Goal: Task Accomplishment & Management: Manage account settings

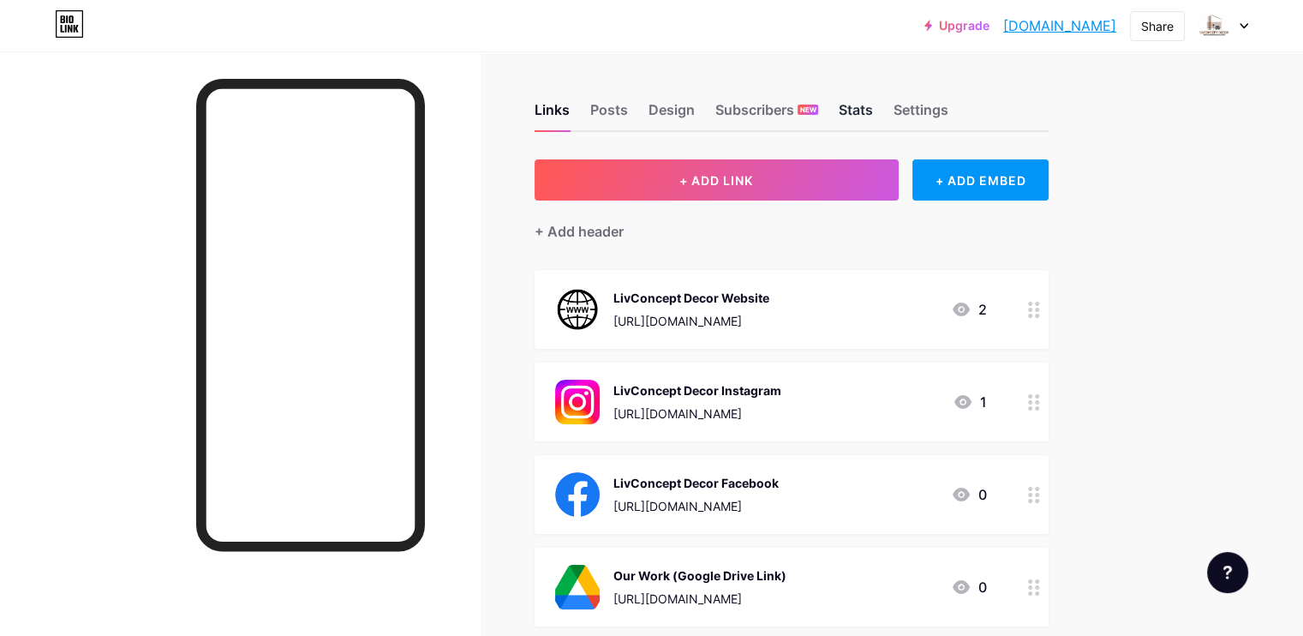
click at [873, 112] on div "Stats" at bounding box center [856, 114] width 34 height 31
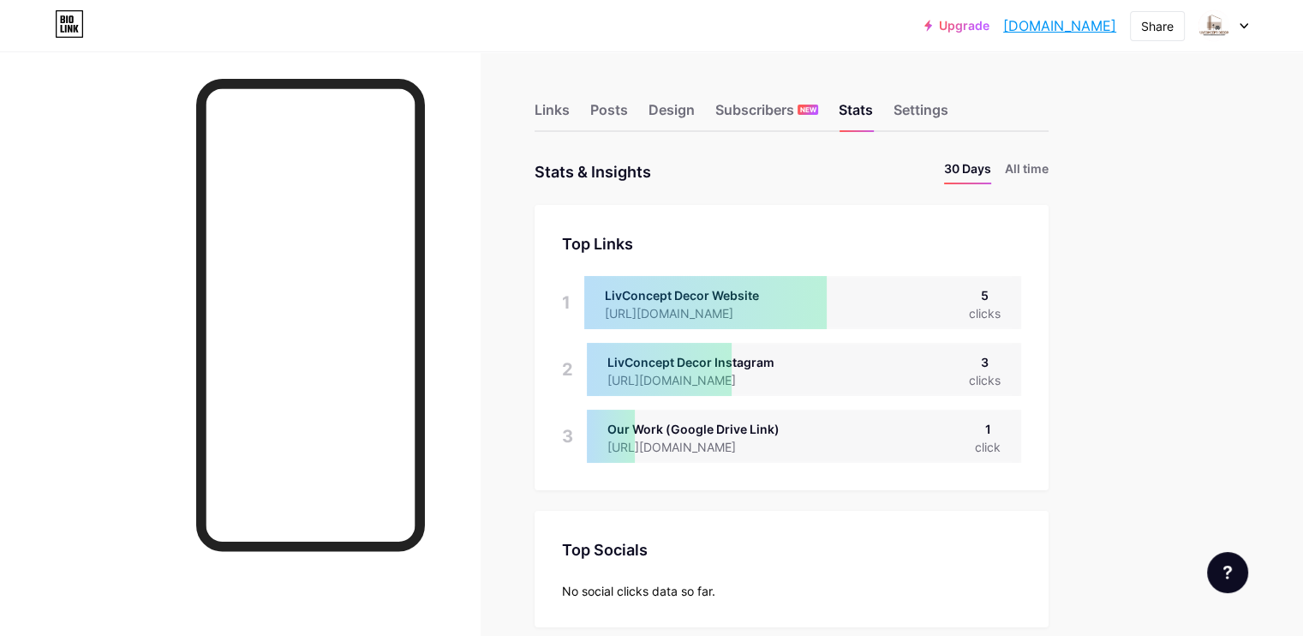
click at [924, 24] on link "Upgrade" at bounding box center [956, 26] width 65 height 14
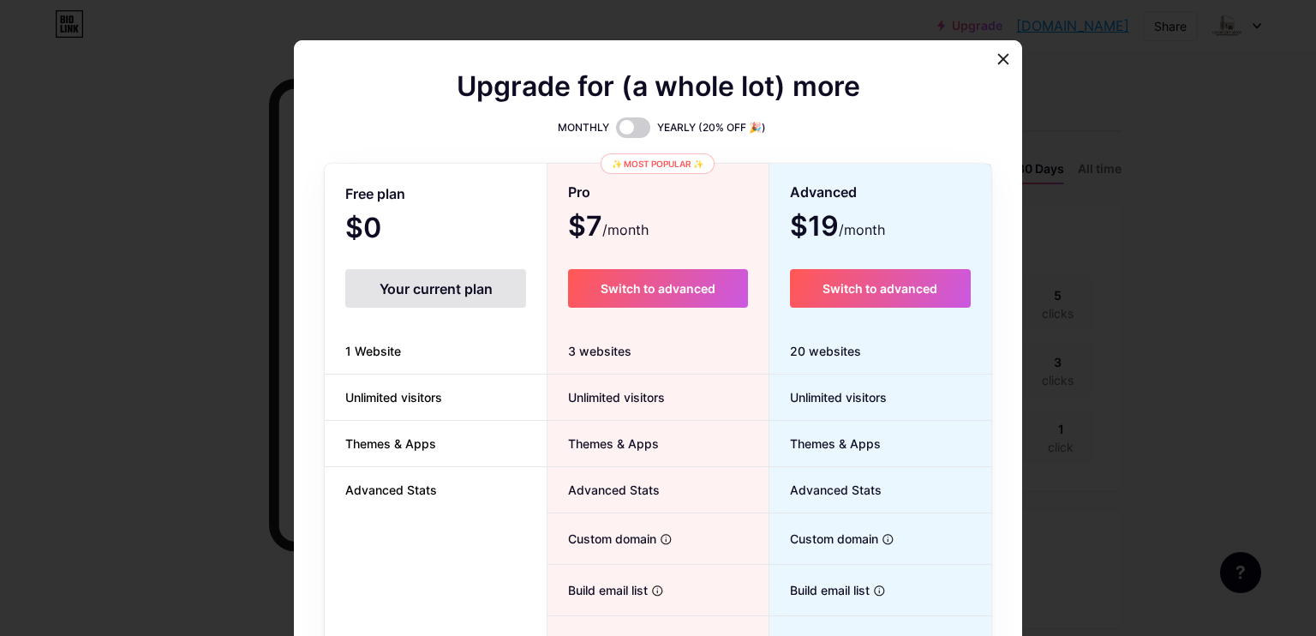
scroll to position [636, 1316]
click at [635, 122] on span at bounding box center [633, 127] width 34 height 21
click at [616, 132] on input "checkbox" at bounding box center [616, 132] width 0 height 0
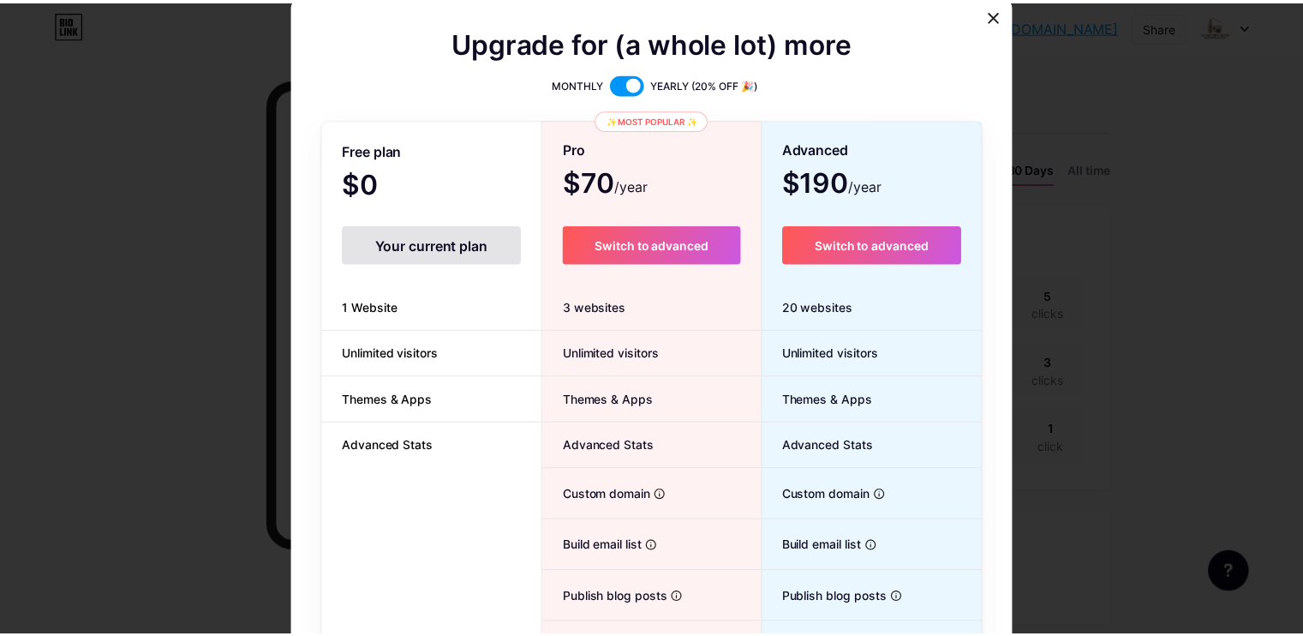
scroll to position [0, 0]
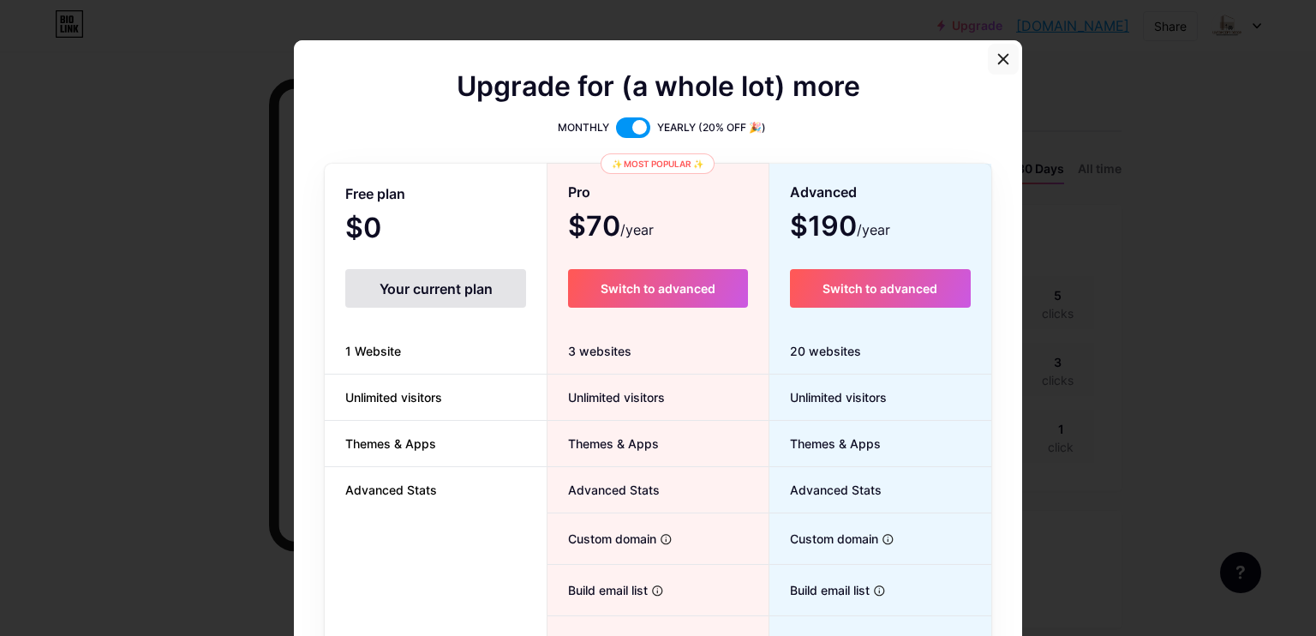
click at [1001, 65] on icon at bounding box center [1003, 59] width 14 height 14
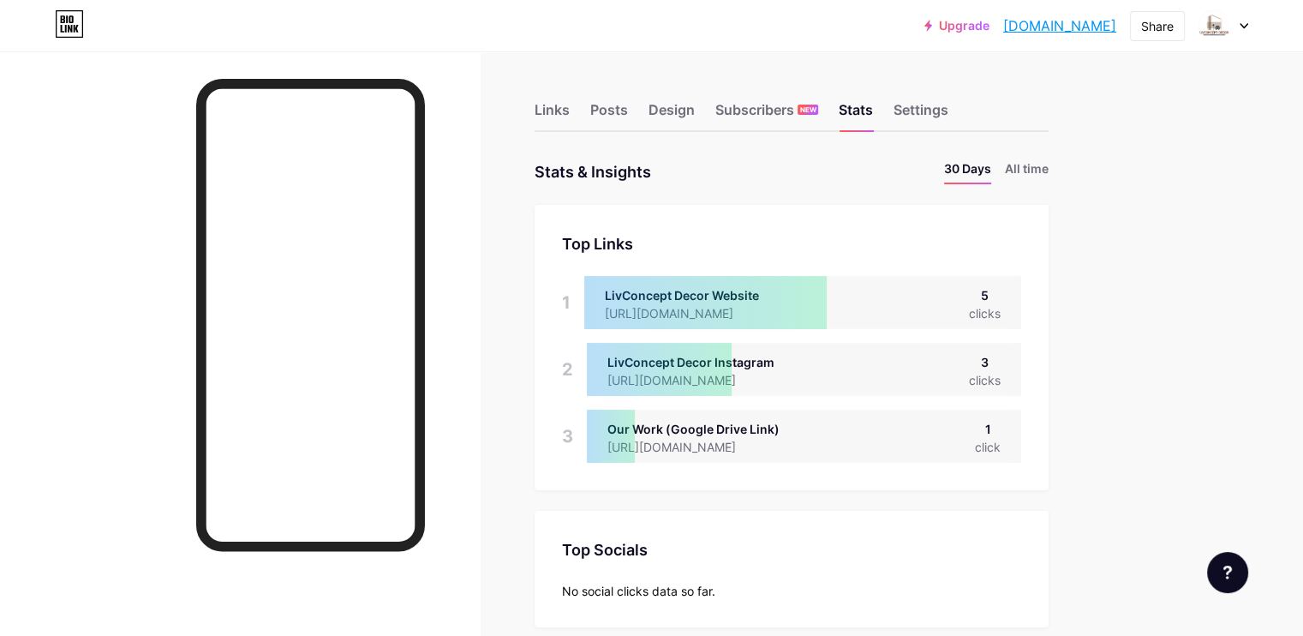
scroll to position [855993, 855327]
click at [818, 109] on div "Subscribers NEW" at bounding box center [766, 114] width 103 height 31
